Goal: Use online tool/utility: Utilize a website feature to perform a specific function

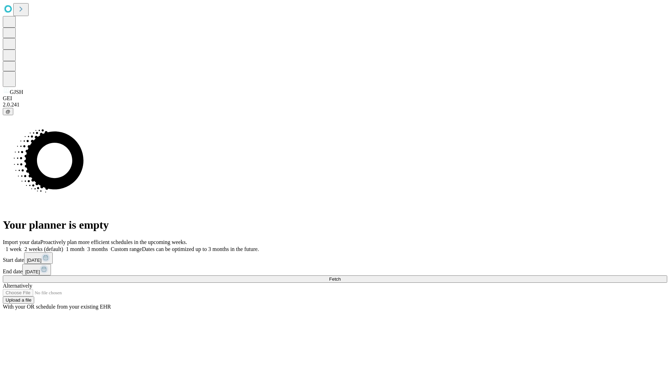
click at [341, 276] on span "Fetch" at bounding box center [335, 278] width 12 height 5
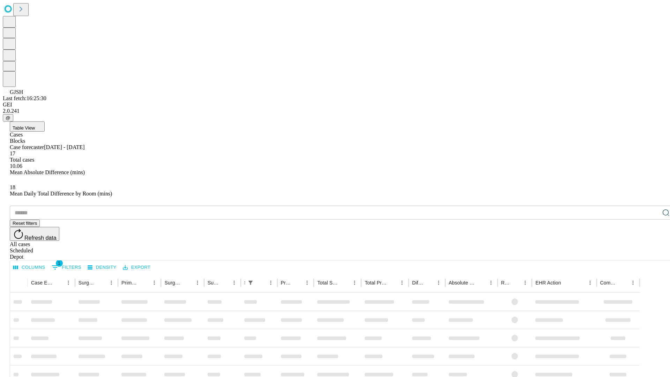
click at [35, 125] on span "Table View" at bounding box center [24, 127] width 22 height 5
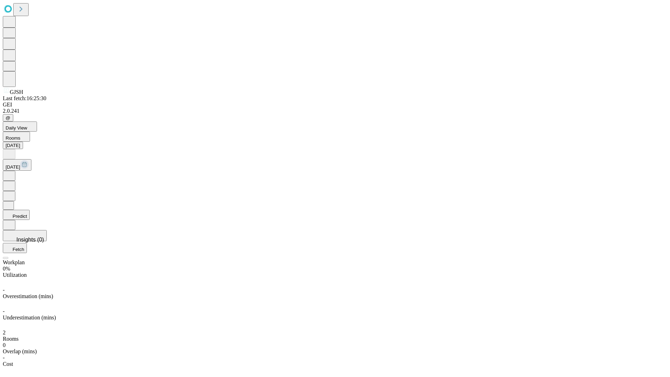
click at [30, 210] on button "Predict" at bounding box center [16, 215] width 27 height 10
